Goal: Task Accomplishment & Management: Complete application form

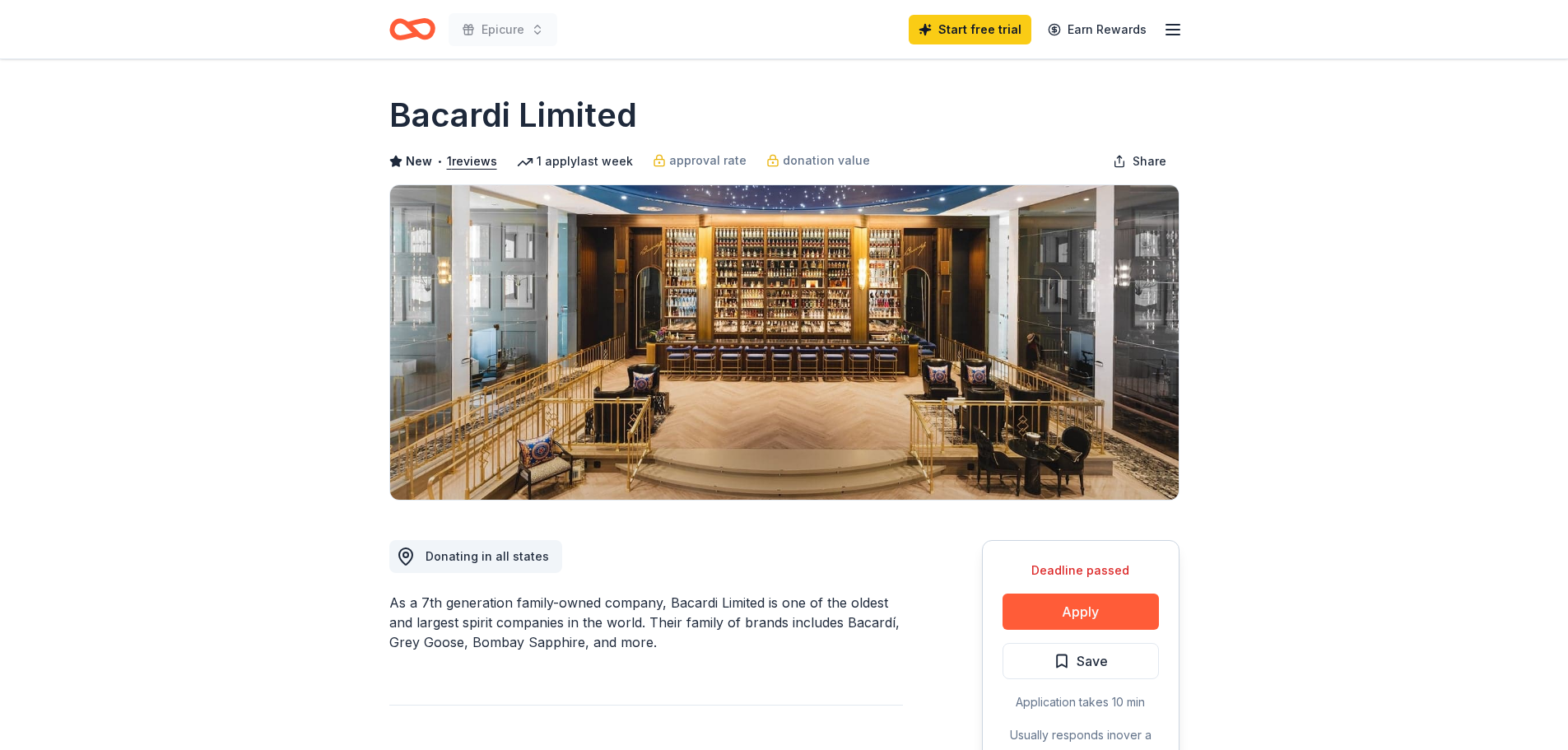
click at [400, 24] on icon "Home" at bounding box center [413, 29] width 46 height 39
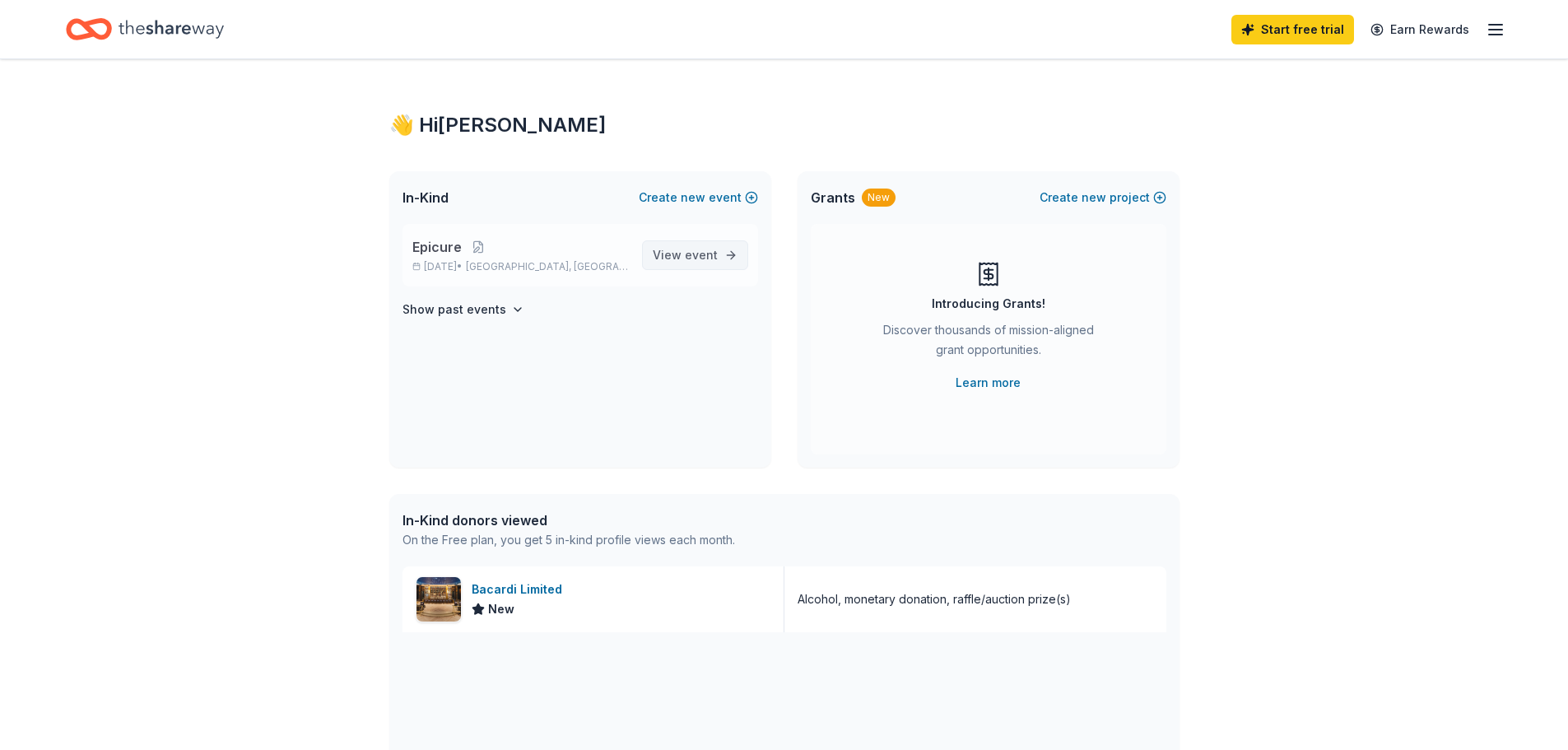
click at [694, 266] on link "View event" at bounding box center [695, 255] width 106 height 30
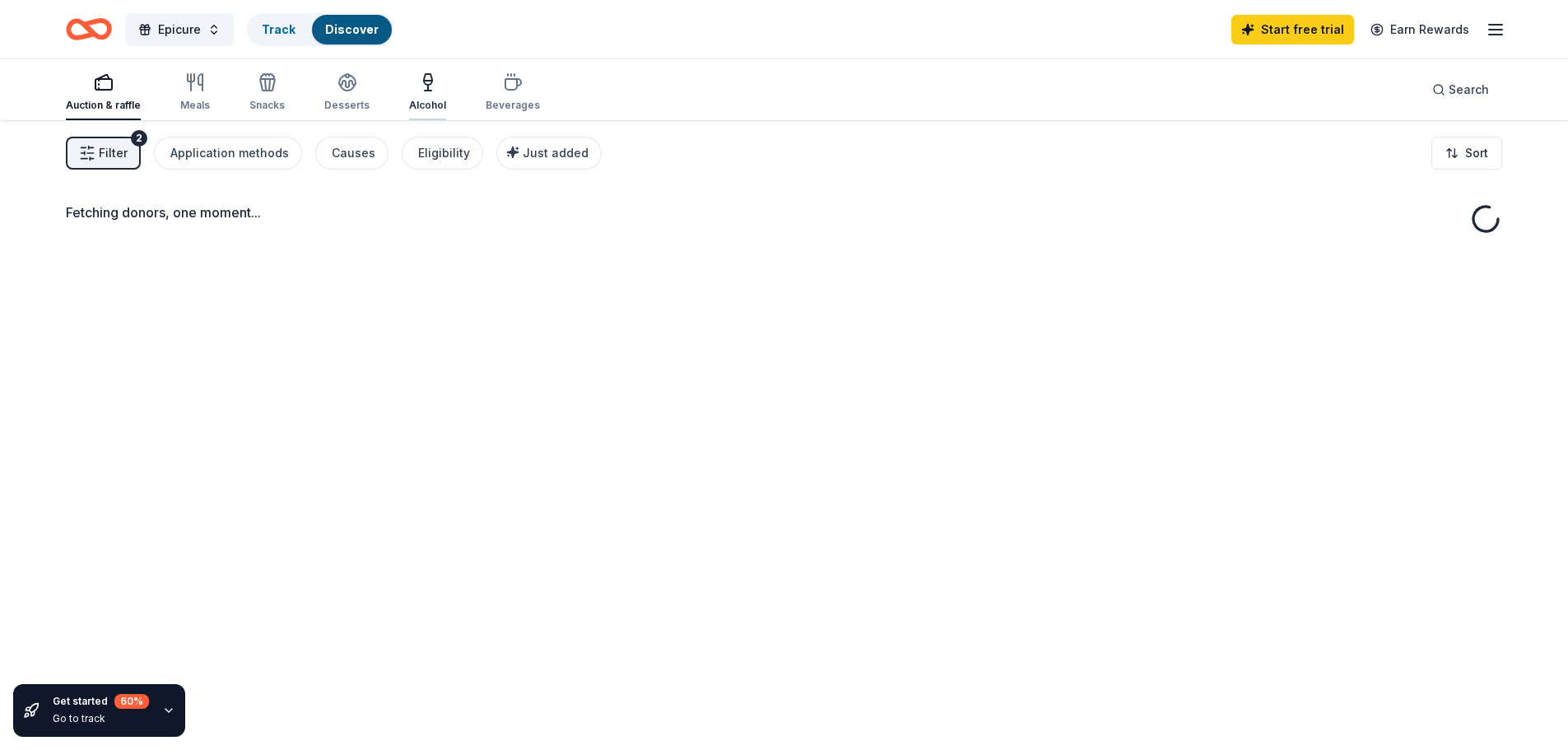
click at [425, 91] on icon "button" at bounding box center [428, 91] width 7 height 0
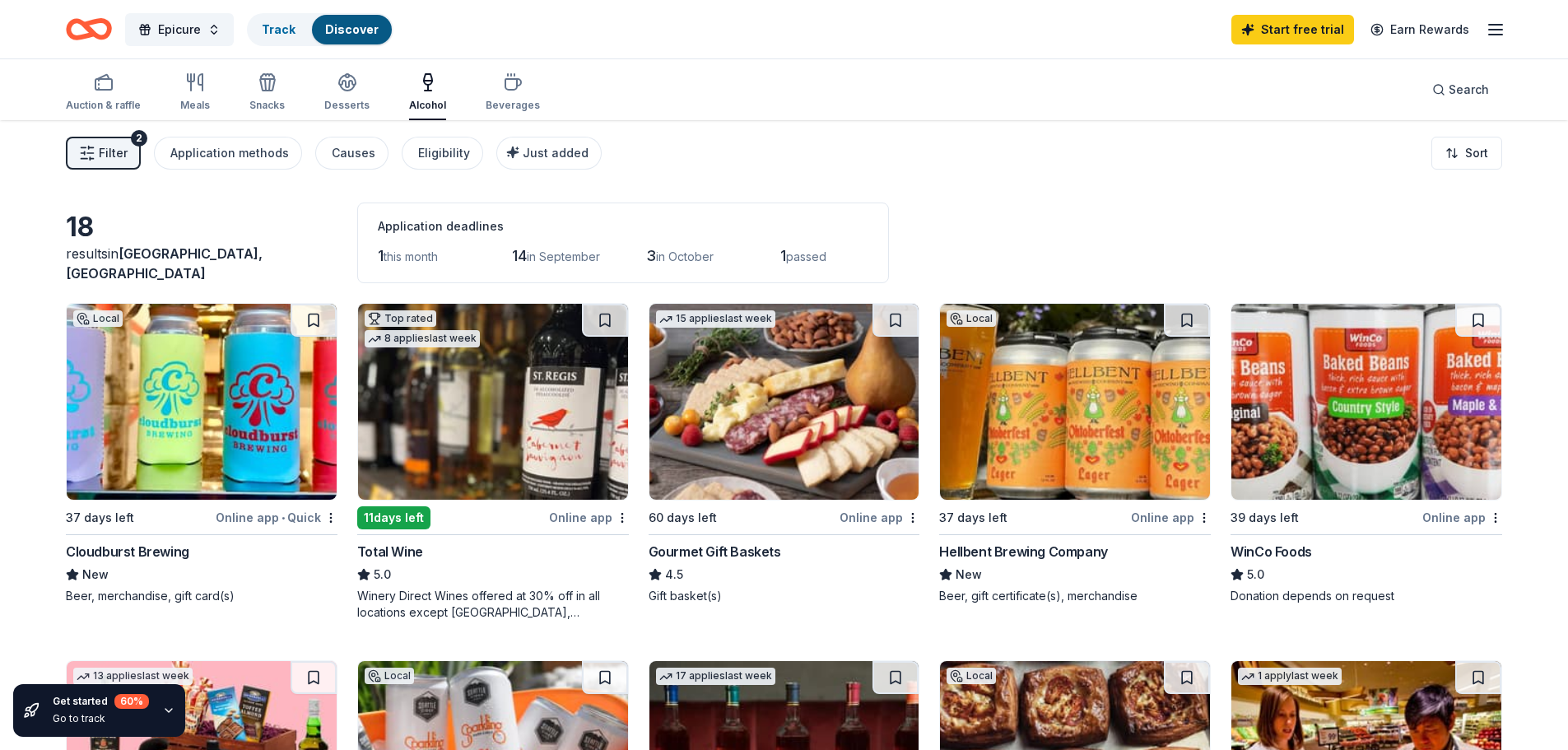
click at [250, 208] on div "18 results in [GEOGRAPHIC_DATA], [GEOGRAPHIC_DATA] Application deadlines 1 this…" at bounding box center [784, 243] width 1436 height 81
click at [506, 87] on icon "button" at bounding box center [513, 84] width 16 height 11
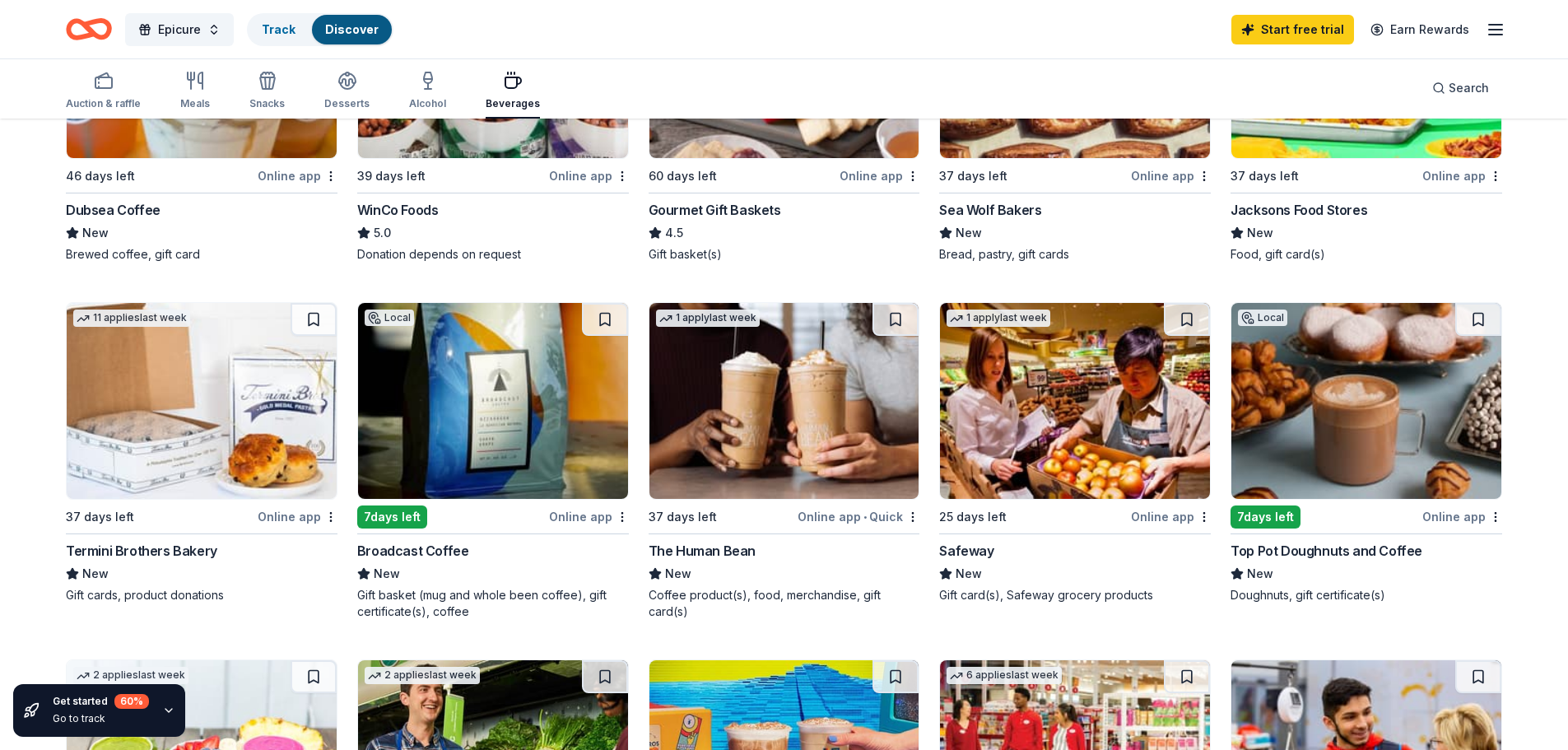
scroll to position [82, 0]
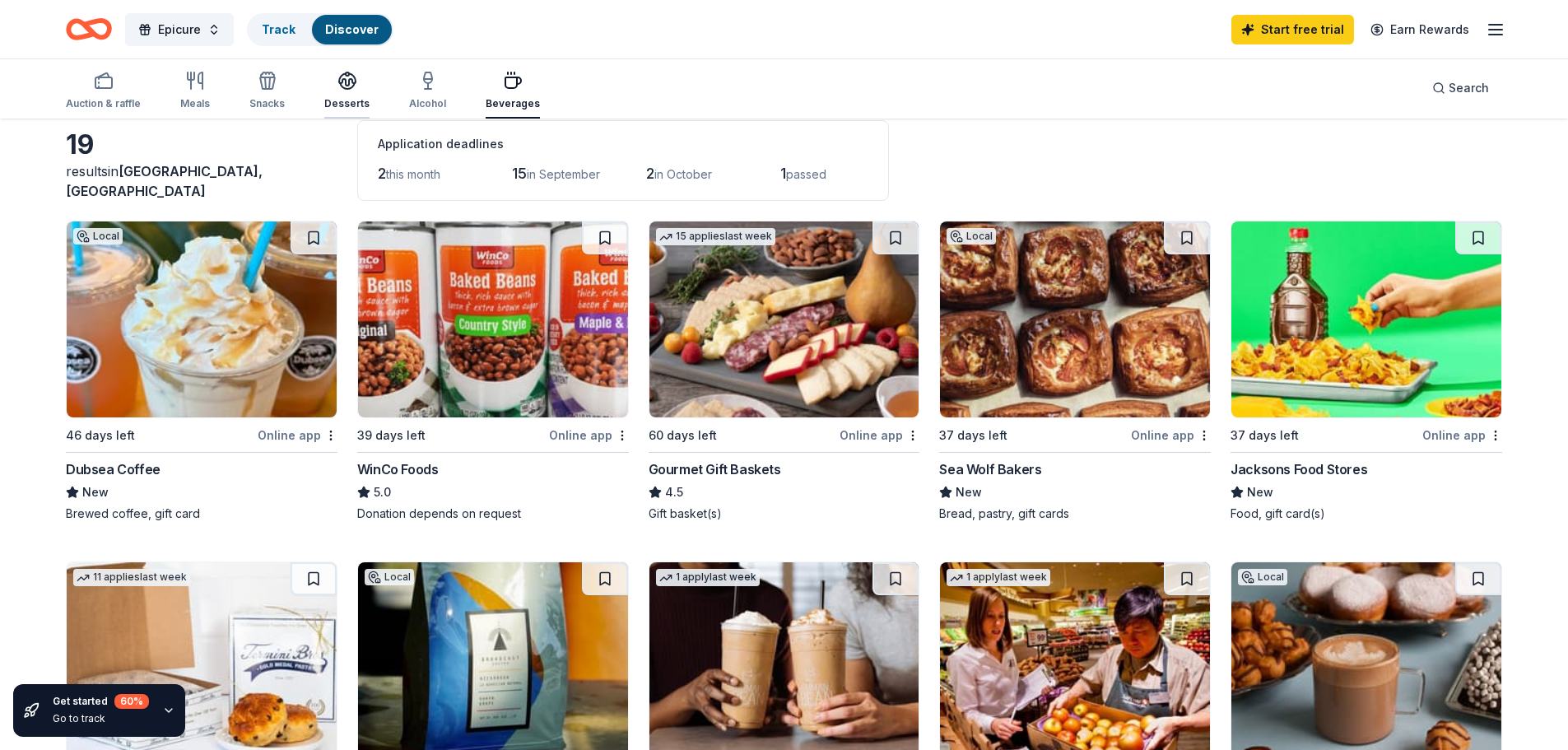
click at [338, 92] on div "Desserts" at bounding box center [347, 91] width 45 height 40
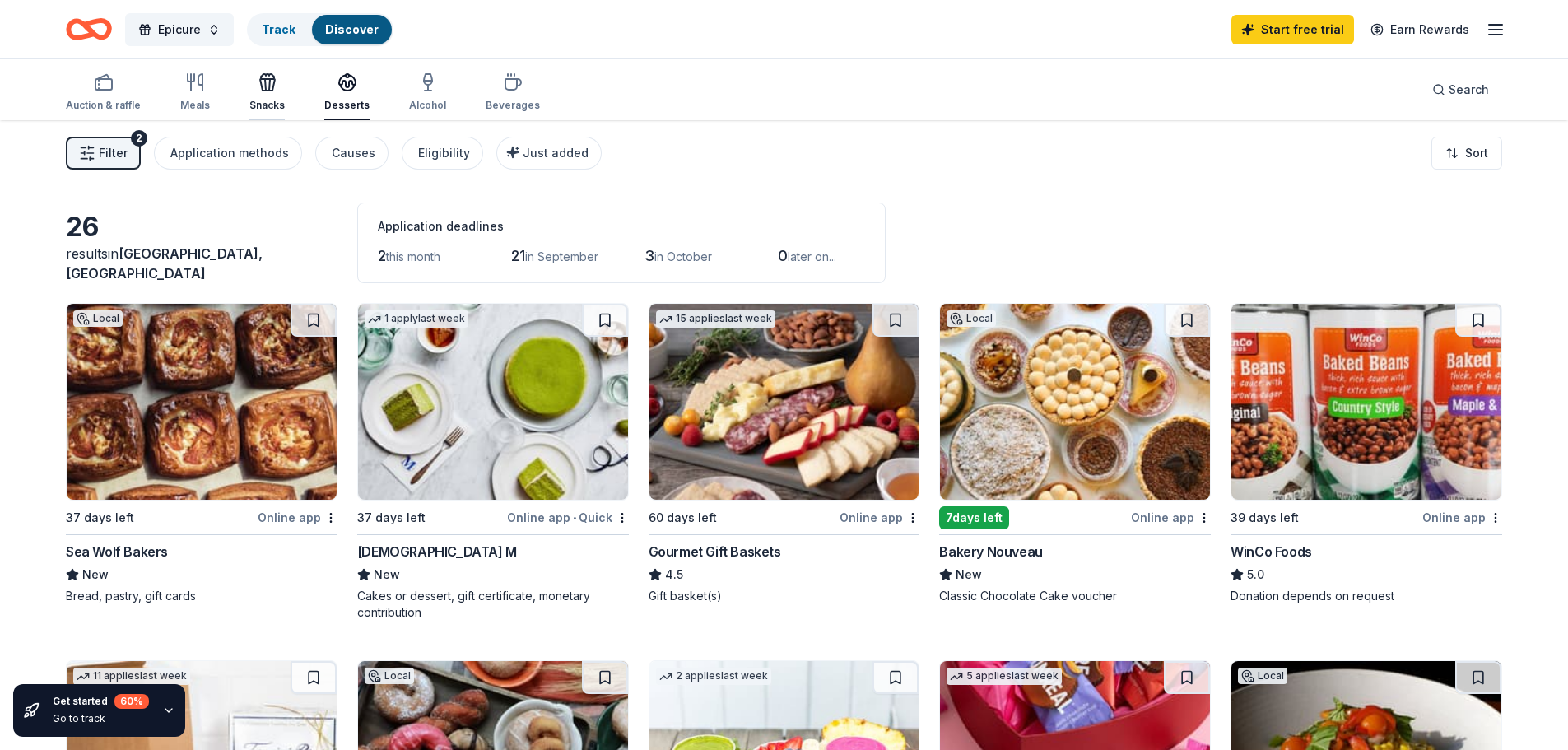
click at [250, 95] on div "Snacks" at bounding box center [267, 92] width 35 height 40
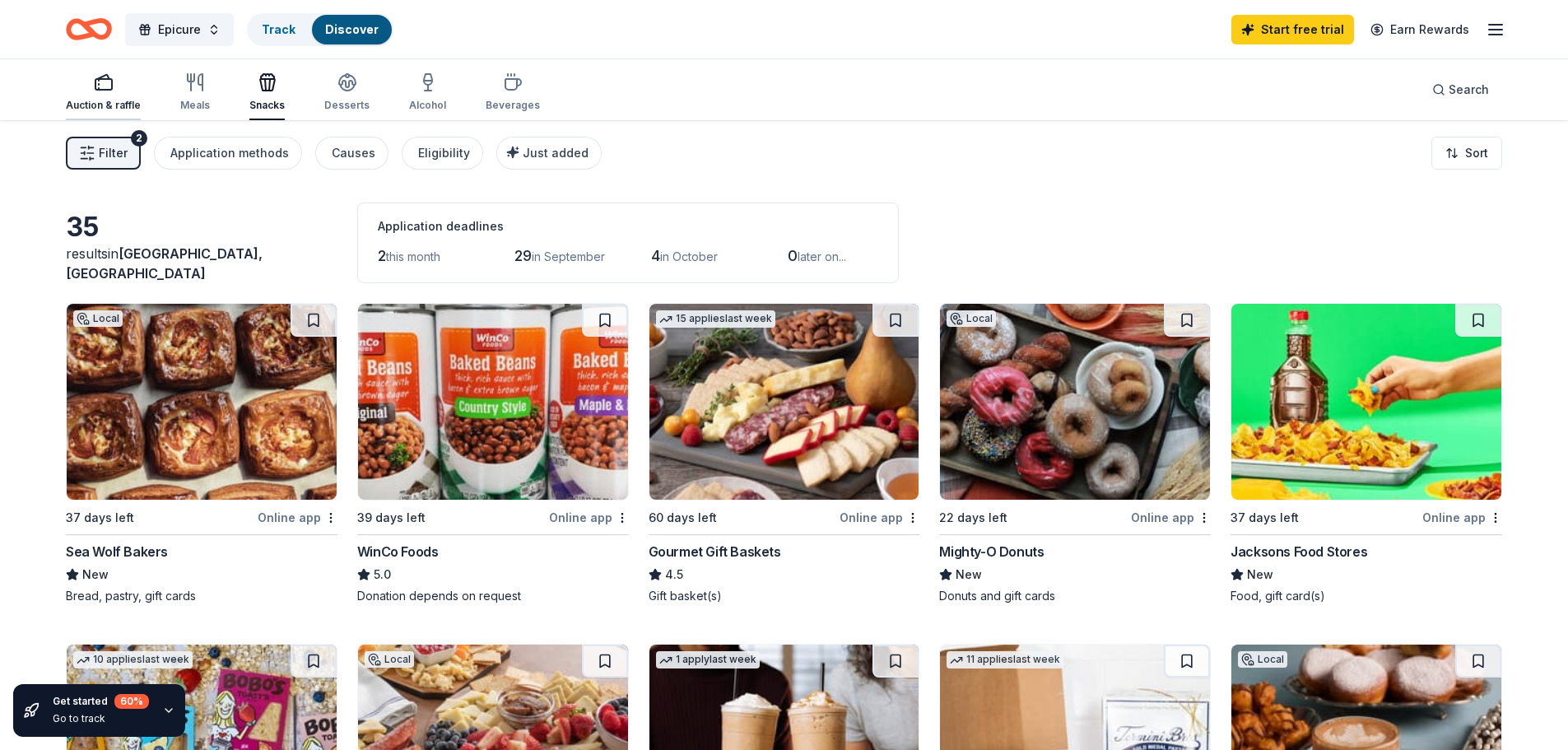
click at [103, 88] on icon "button" at bounding box center [104, 82] width 20 height 20
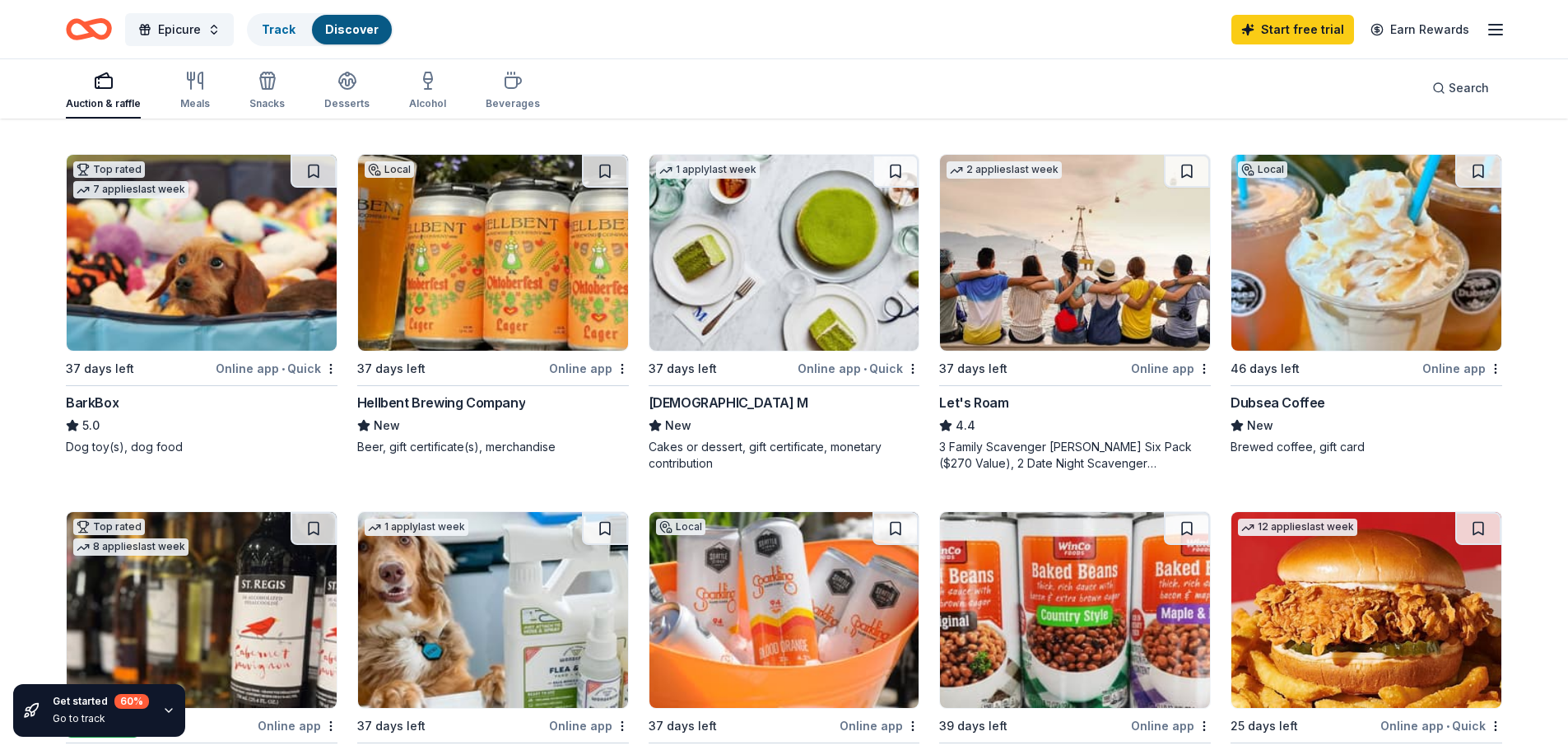
scroll to position [494, 0]
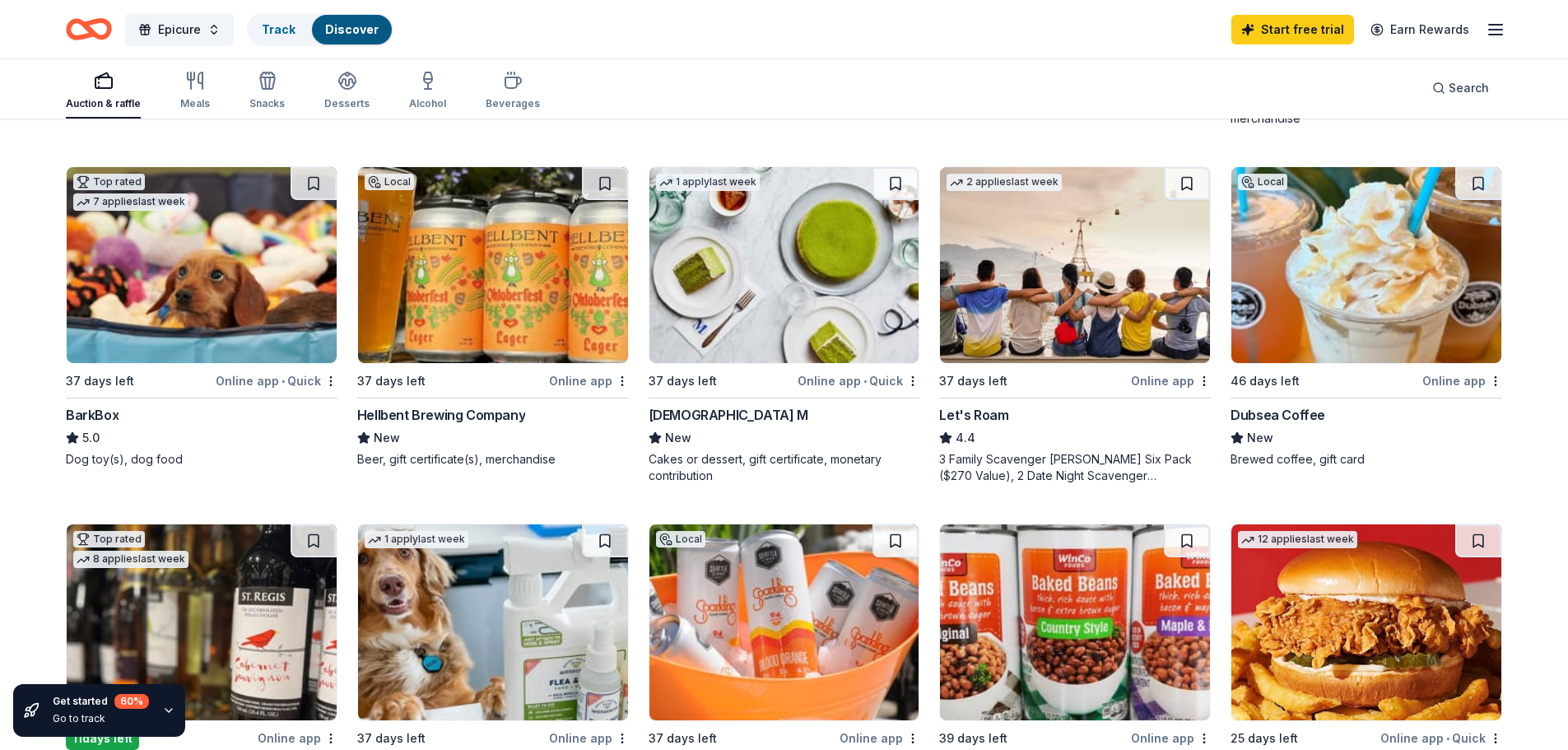
click at [222, 322] on img at bounding box center [202, 265] width 270 height 196
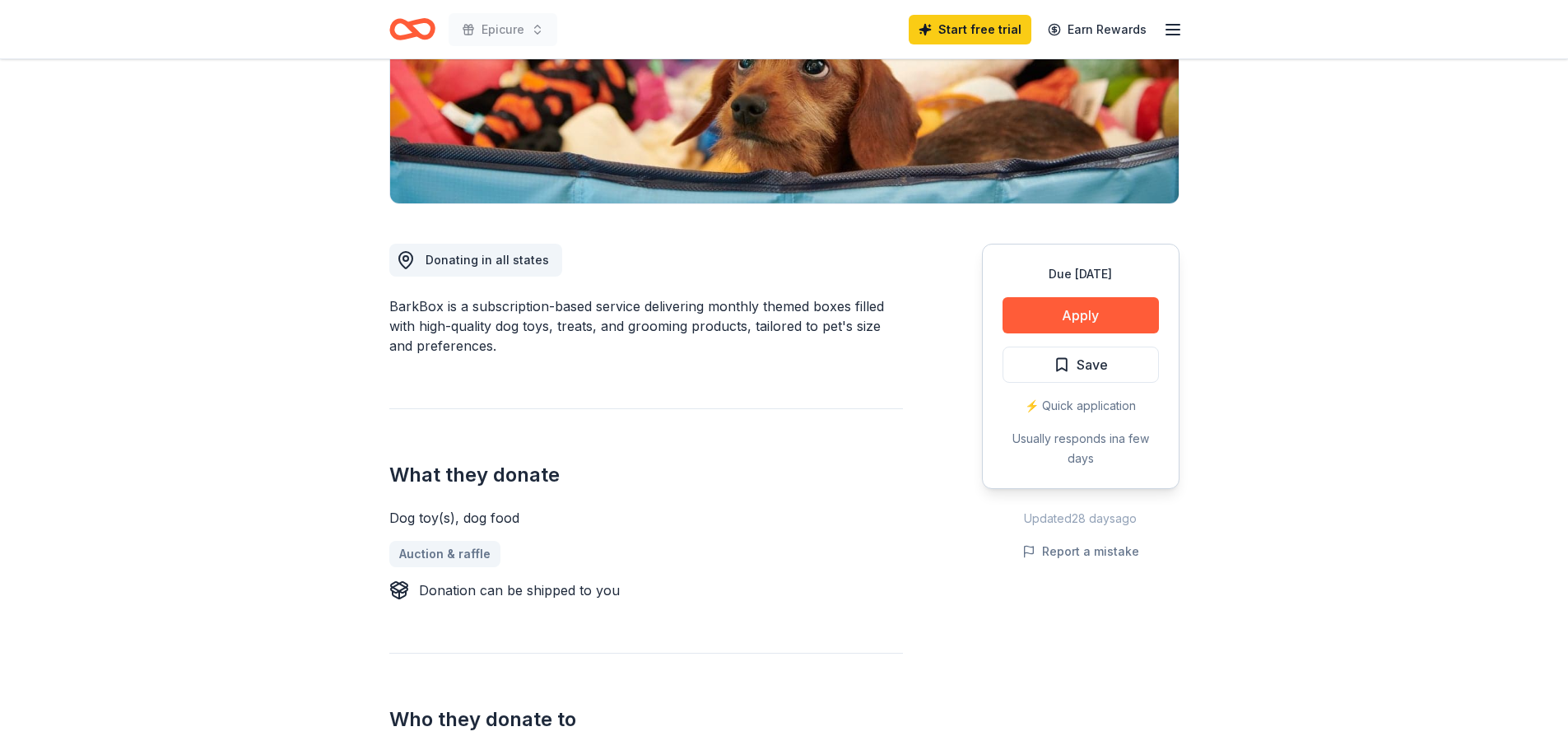
scroll to position [247, 0]
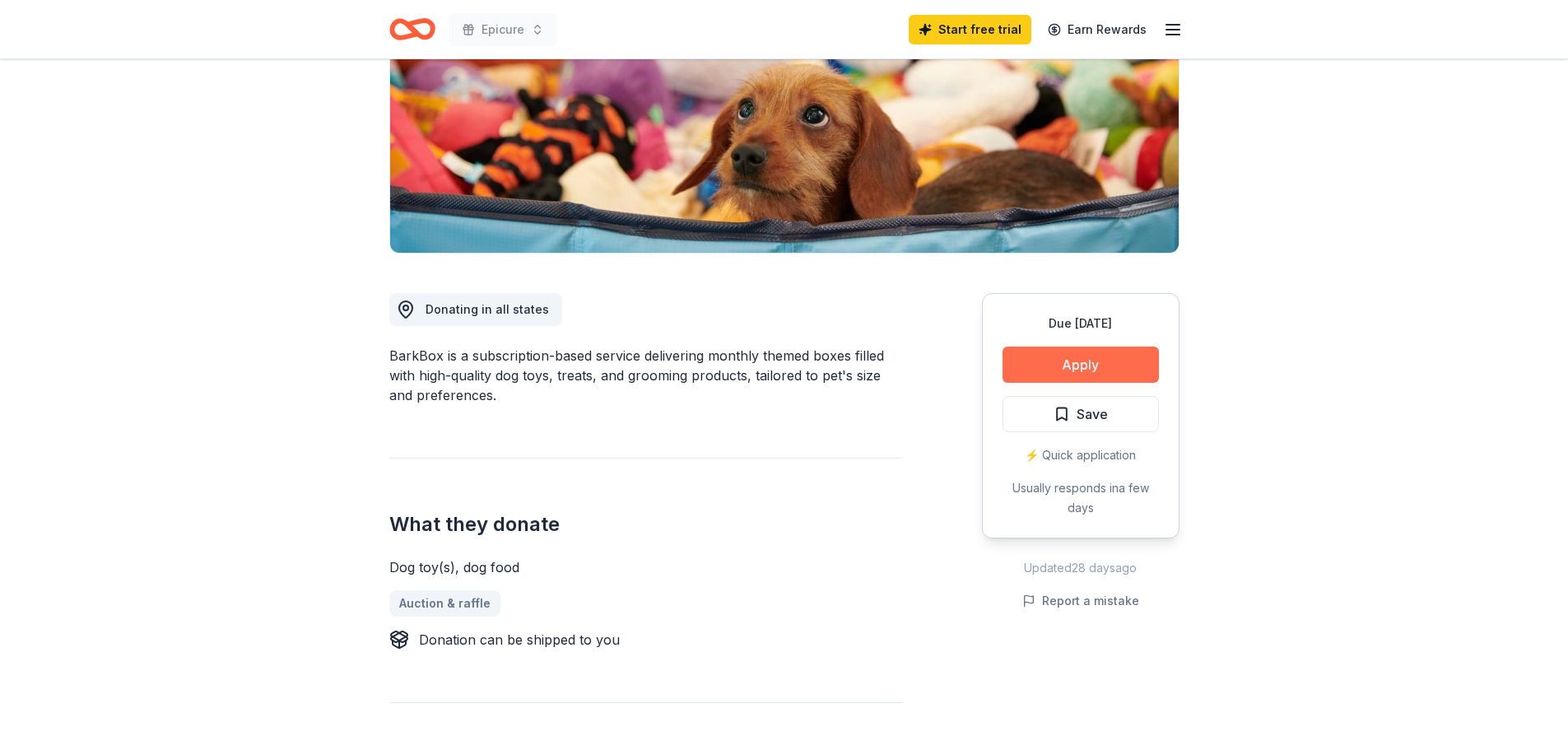
click at [1044, 362] on button "Apply" at bounding box center [1080, 365] width 156 height 36
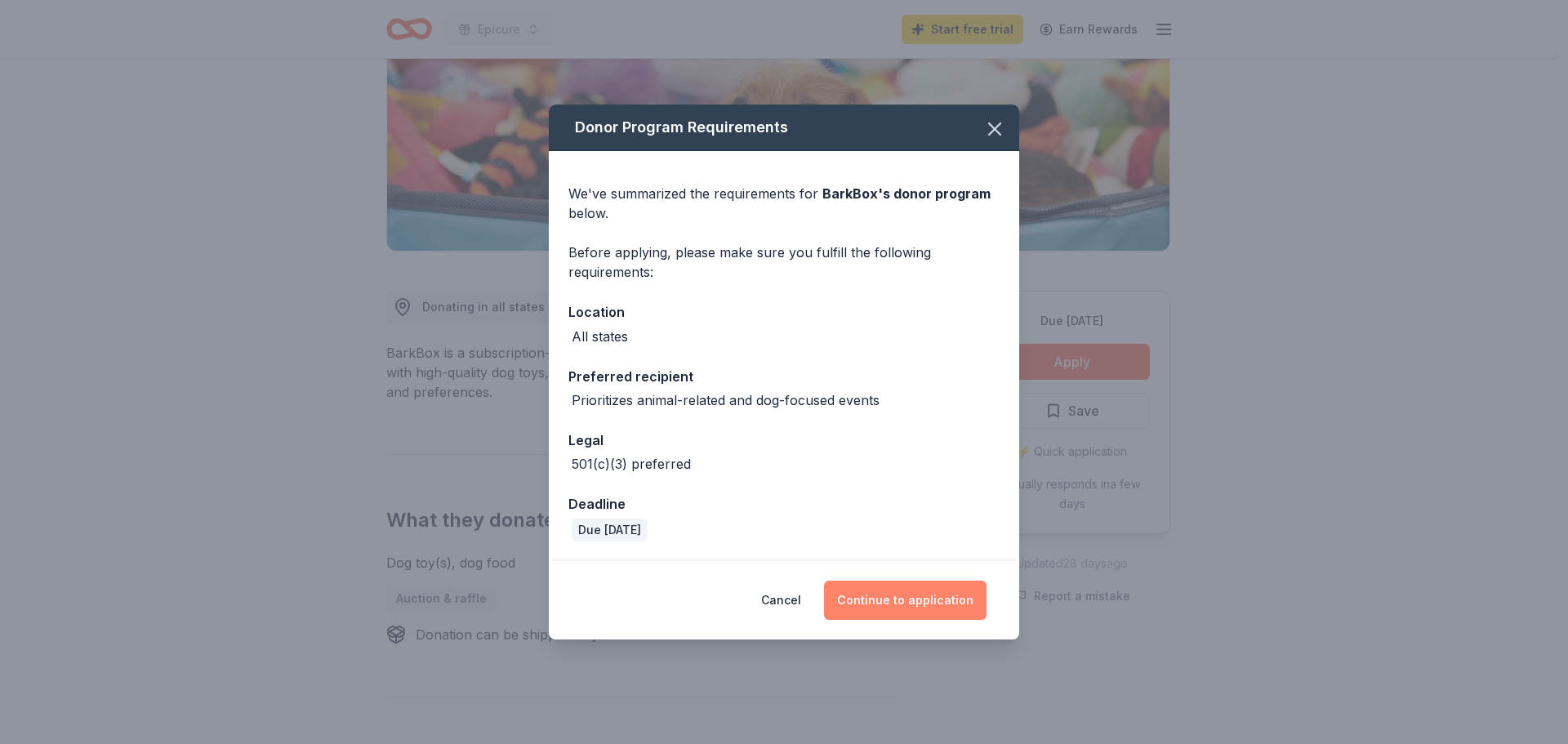
click at [906, 594] on button "Continue to application" at bounding box center [905, 600] width 163 height 39
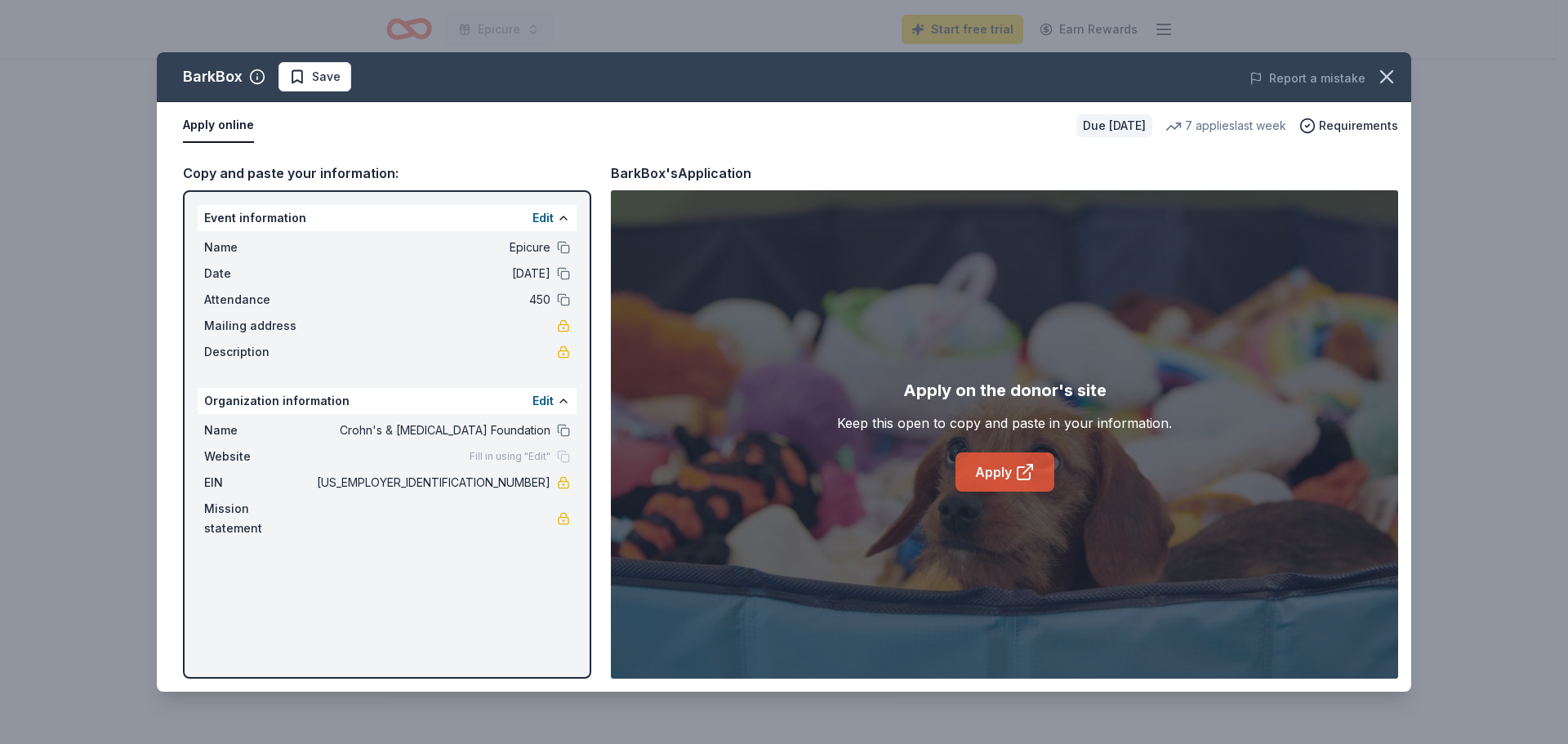
click at [1018, 472] on icon at bounding box center [1025, 472] width 20 height 20
click at [1385, 84] on icon "button" at bounding box center [1387, 77] width 23 height 23
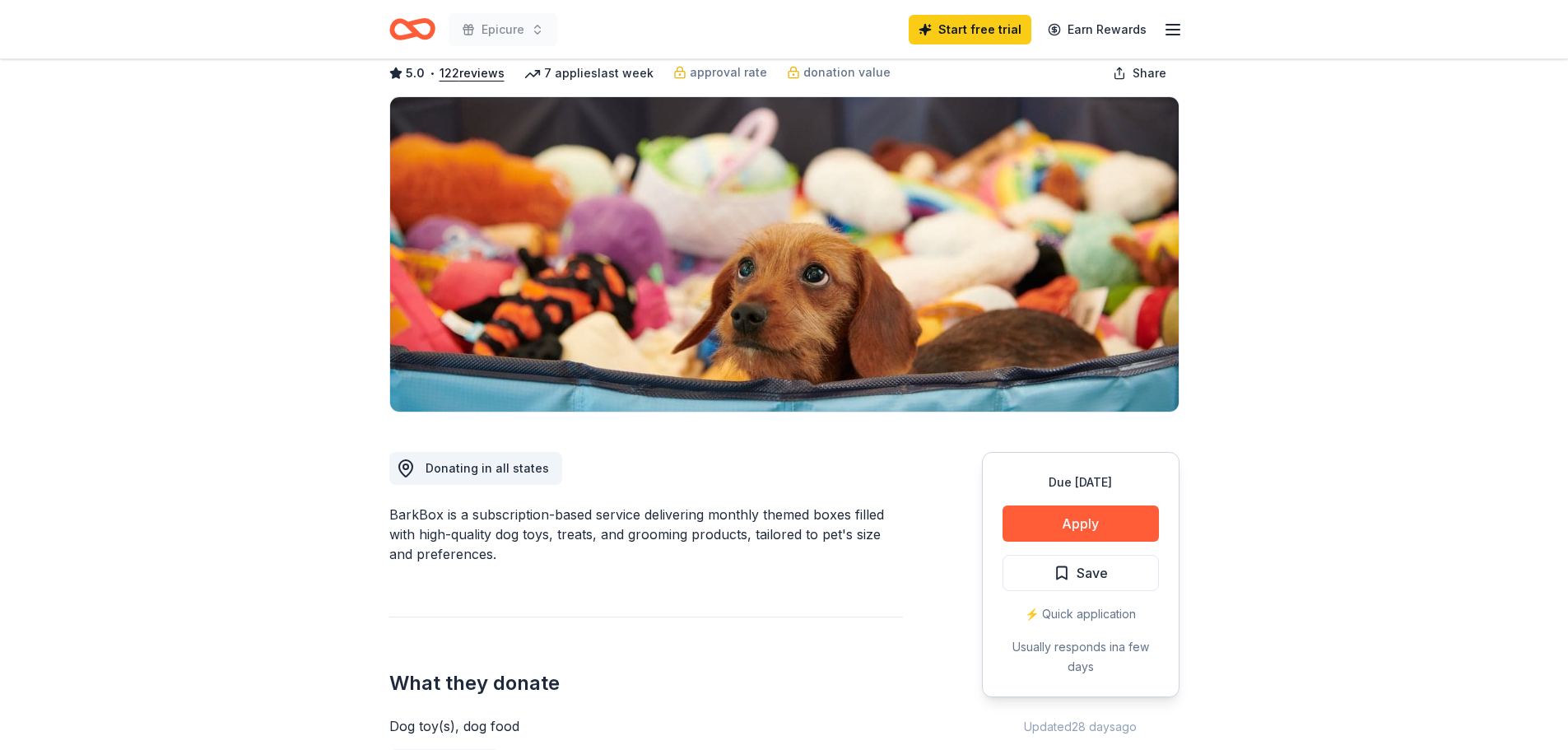
scroll to position [0, 0]
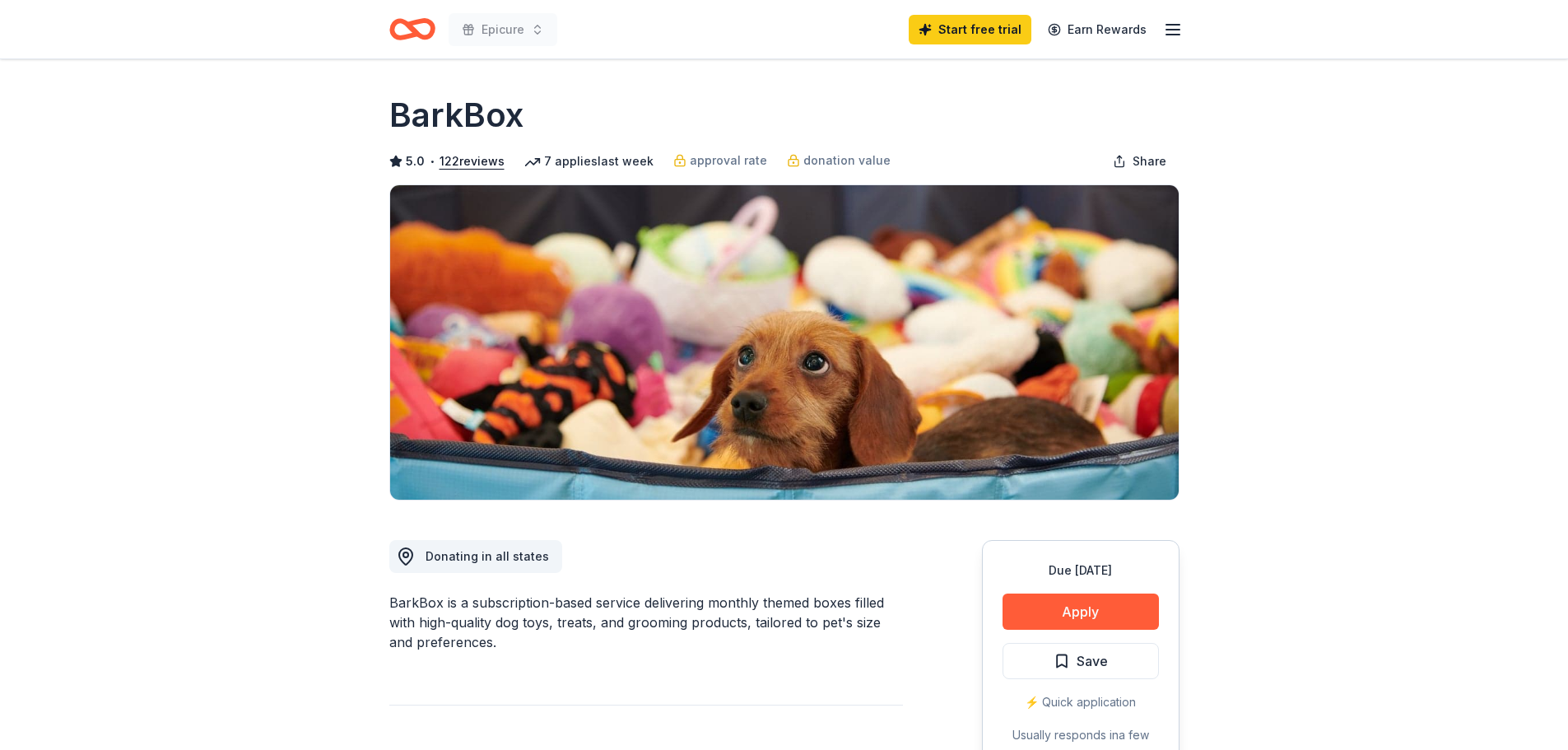
click at [405, 27] on icon "Home" at bounding box center [413, 29] width 46 height 39
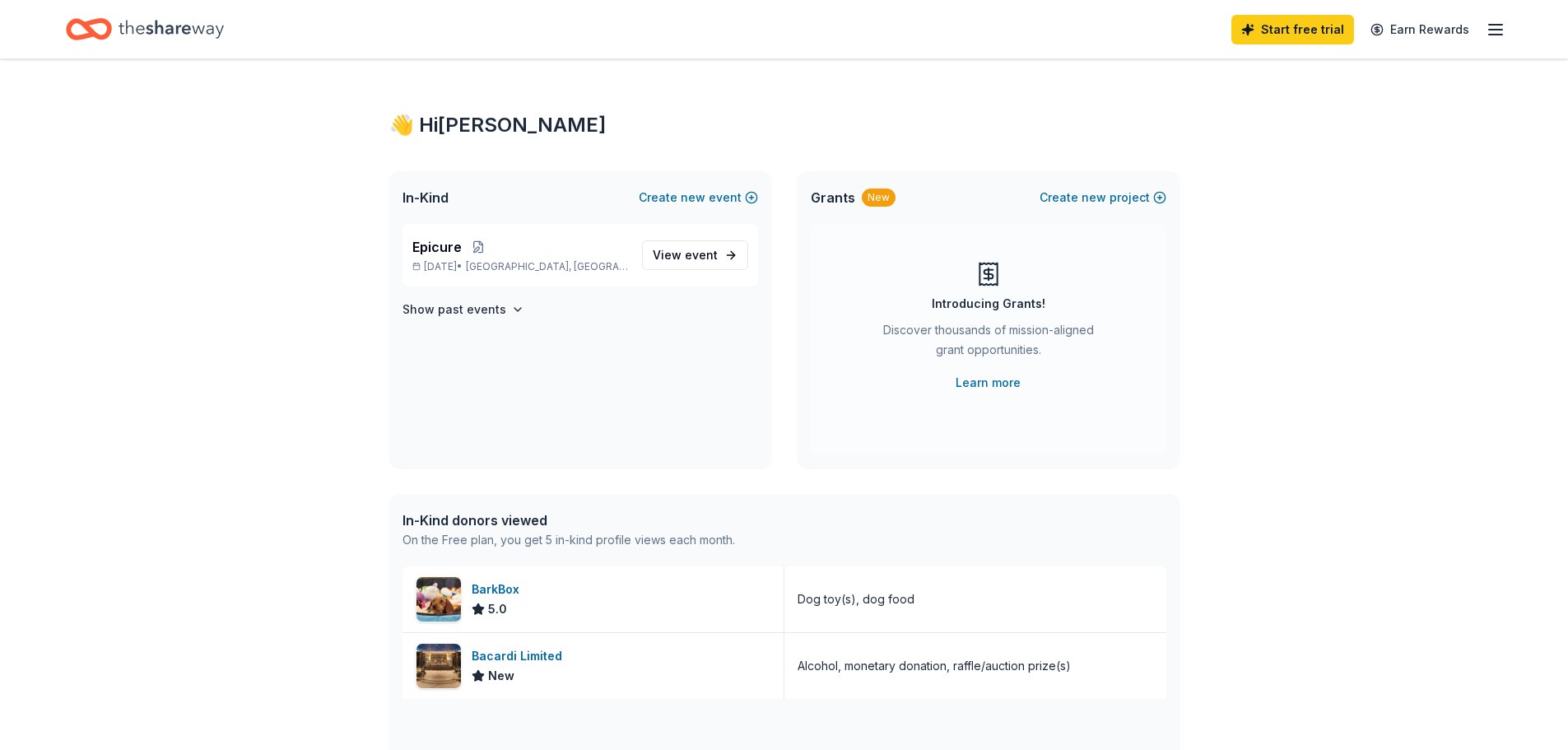
click at [1491, 30] on icon "button" at bounding box center [1496, 30] width 20 height 20
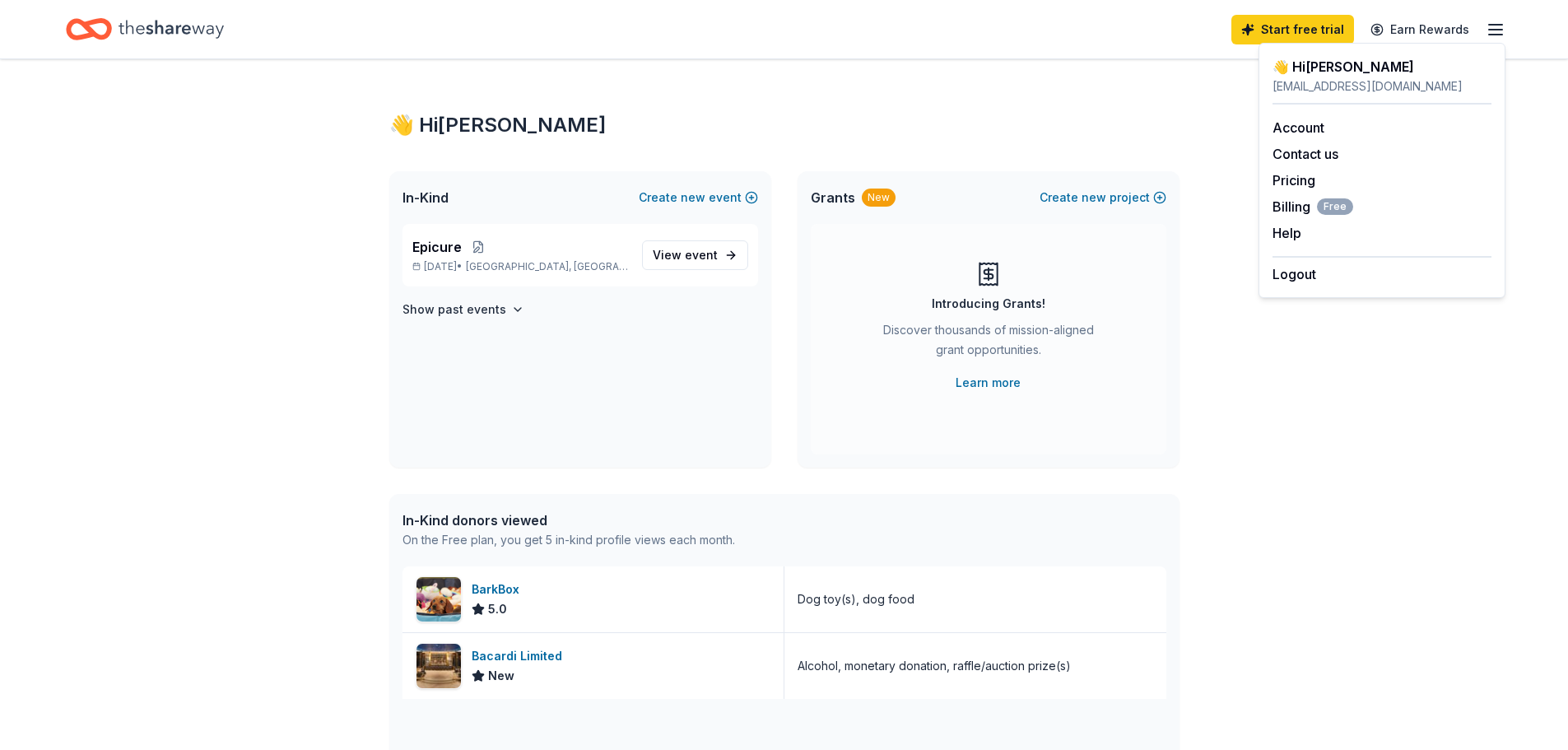
click at [1491, 30] on icon "button" at bounding box center [1496, 30] width 20 height 20
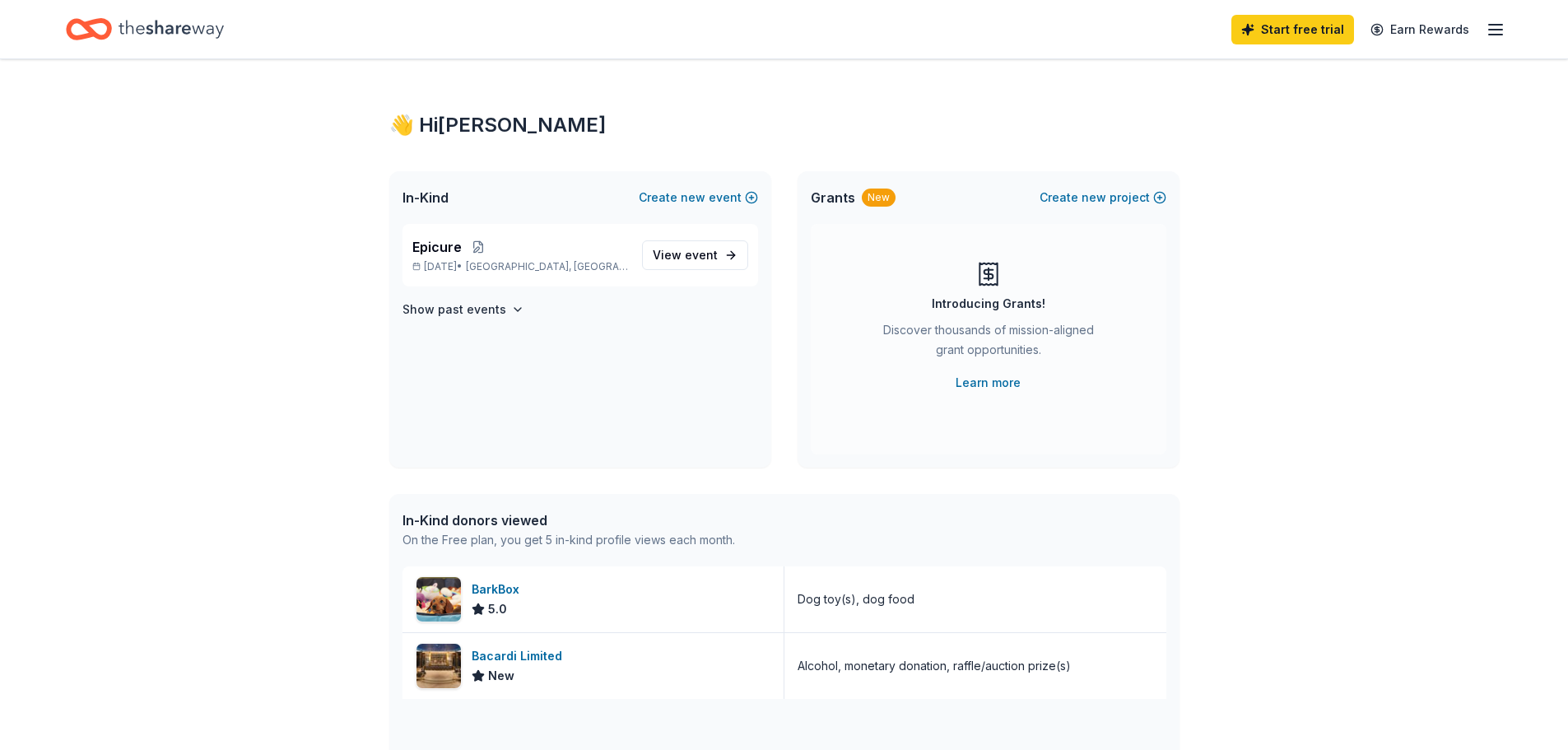
click at [141, 19] on icon "Home" at bounding box center [171, 29] width 105 height 34
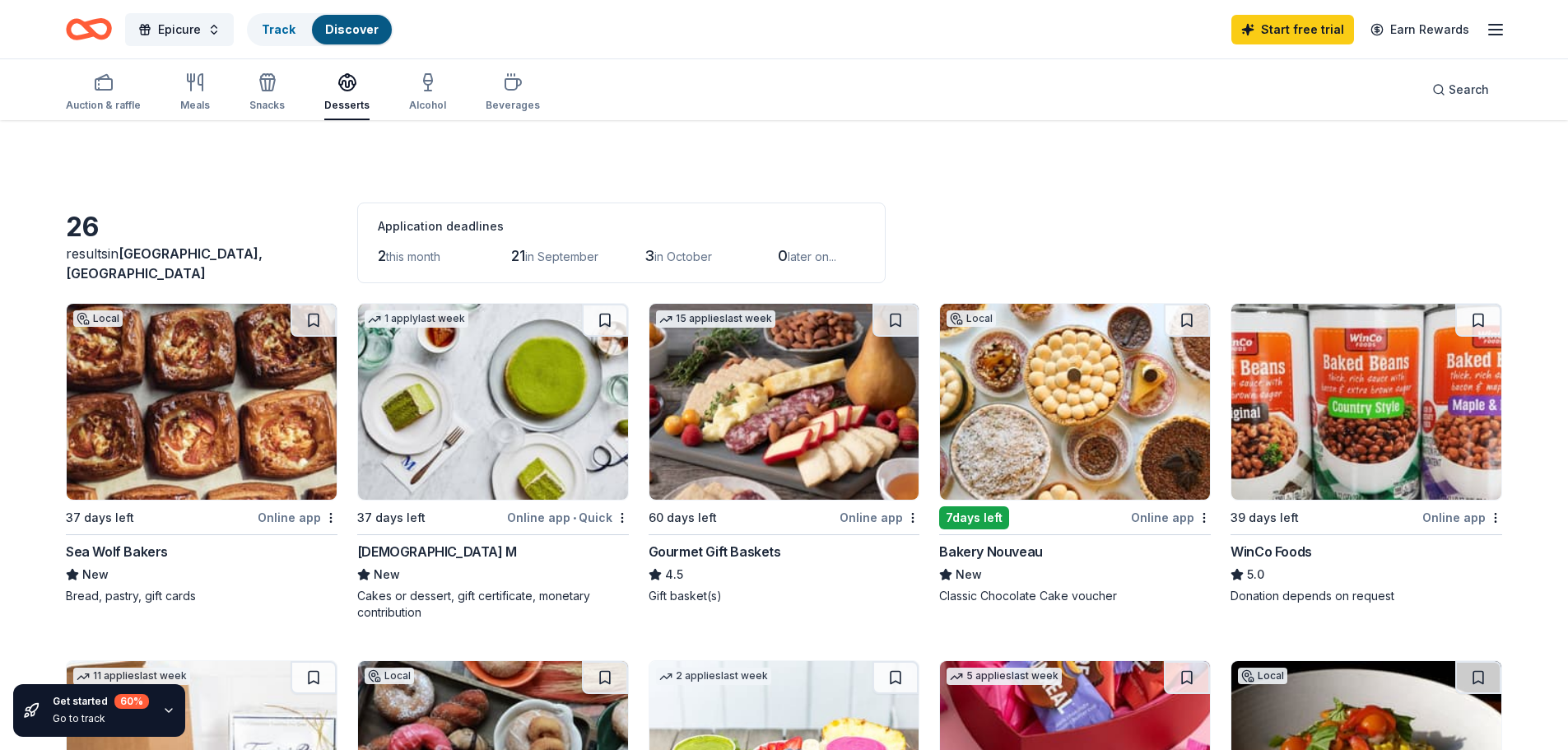
scroll to position [494, 0]
